Goal: Task Accomplishment & Management: Manage account settings

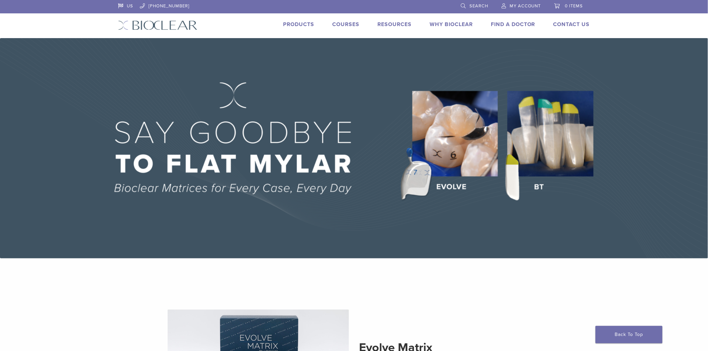
click at [513, 4] on span "My Account" at bounding box center [525, 5] width 31 height 5
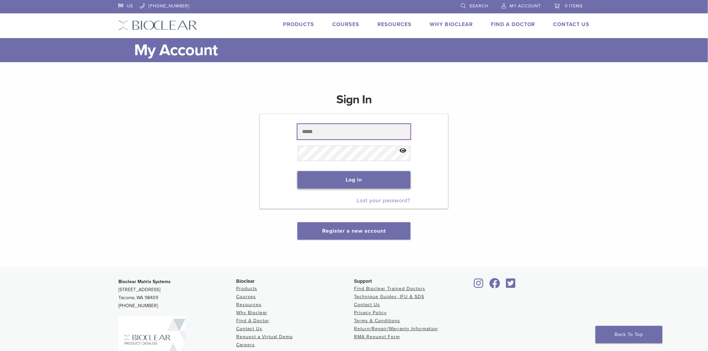
type input "**********"
click at [366, 185] on button "Log in" at bounding box center [353, 179] width 113 height 17
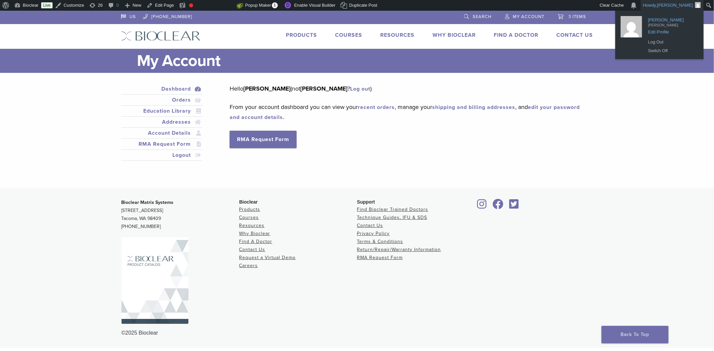
click at [654, 28] on span "Edit Profile" at bounding box center [671, 30] width 47 height 6
